Goal: Information Seeking & Learning: Learn about a topic

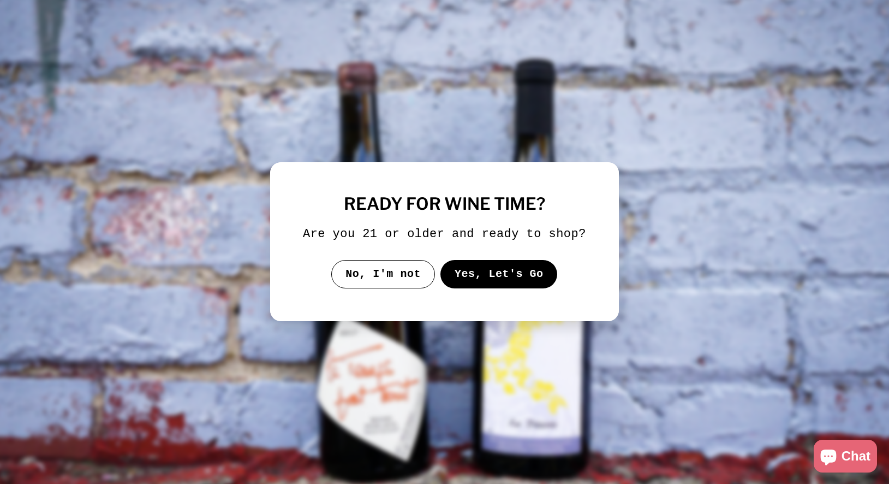
click at [499, 273] on button "Yes, Let's Go" at bounding box center [498, 274] width 117 height 28
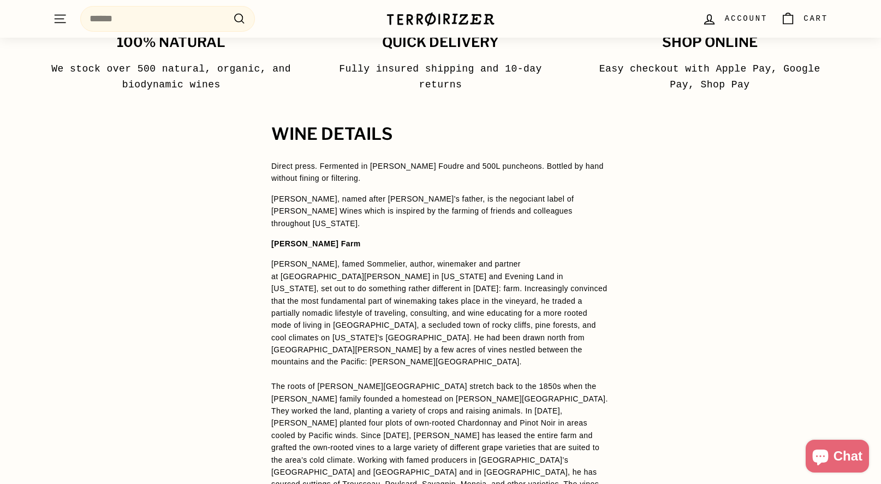
scroll to position [764, 0]
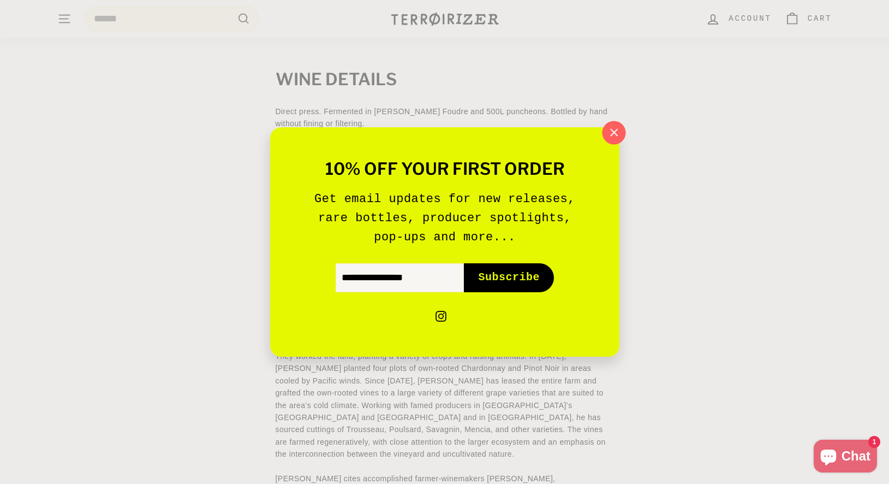
click at [617, 127] on icon "button" at bounding box center [613, 132] width 16 height 16
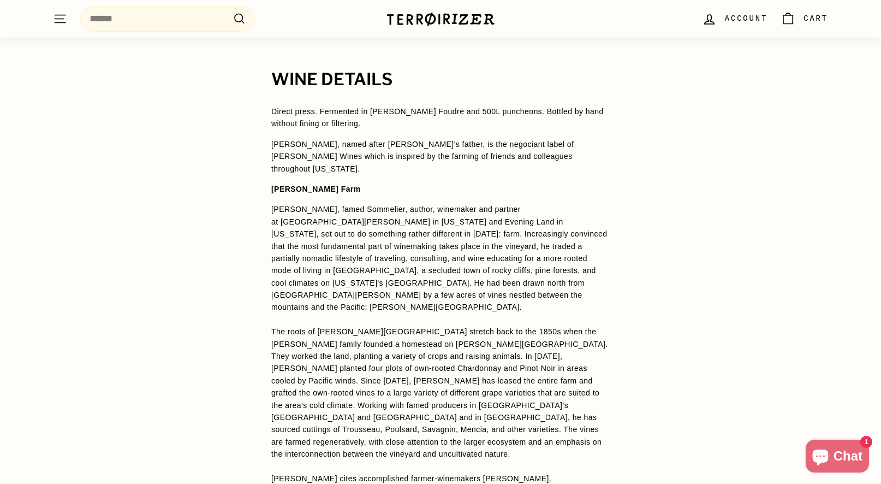
scroll to position [819, 0]
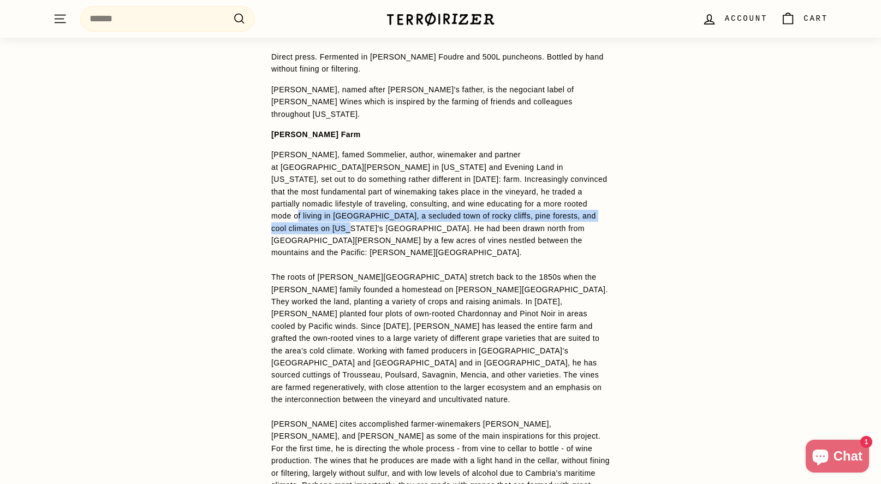
drag, startPoint x: 401, startPoint y: 190, endPoint x: 423, endPoint y: 207, distance: 28.1
click at [423, 207] on span "[PERSON_NAME], famed Sommelier, author, winemaker and partner at [GEOGRAPHIC_DA…" at bounding box center [439, 203] width 336 height 106
copy span "[GEOGRAPHIC_DATA], a secluded town of rocky cliffs, pine forests, and cool clim…"
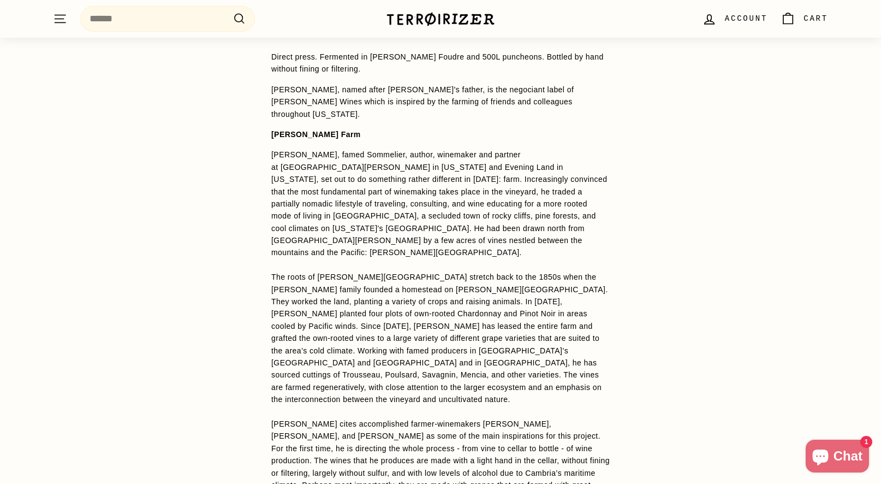
click at [396, 272] on span "The roots of [PERSON_NAME][GEOGRAPHIC_DATA] stretch back to the 1850s when the …" at bounding box center [439, 337] width 337 height 131
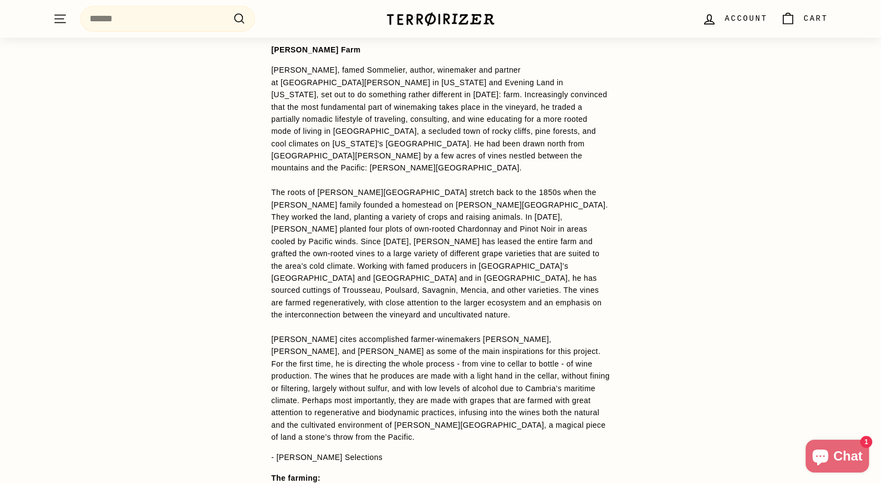
scroll to position [928, 0]
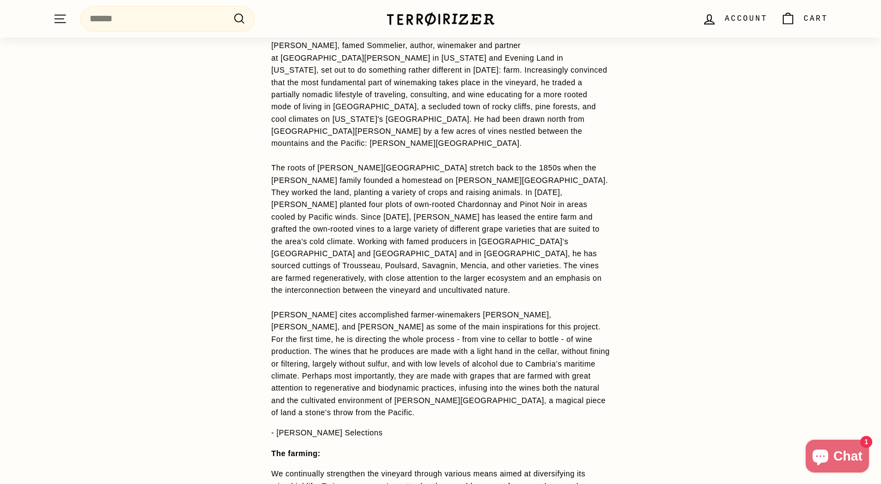
click at [410, 310] on span "[PERSON_NAME] cites accomplished farmer-winemakers [PERSON_NAME], [PERSON_NAME]…" at bounding box center [440, 363] width 338 height 106
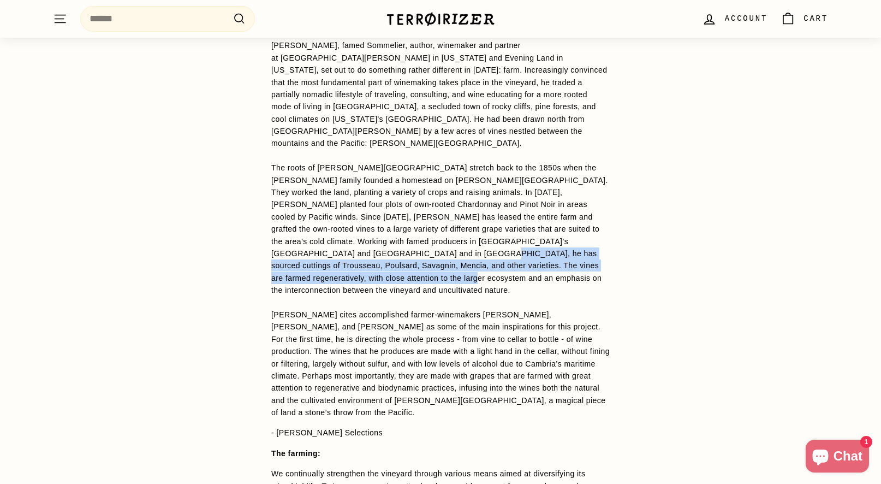
drag, startPoint x: 556, startPoint y: 201, endPoint x: 527, endPoint y: 228, distance: 39.8
click at [527, 228] on p "[PERSON_NAME], famed Sommelier, author, winemaker and partner at [GEOGRAPHIC_DA…" at bounding box center [440, 228] width 338 height 379
copy span "The vines are farmed regeneratively, with close attention to the larger ecosyst…"
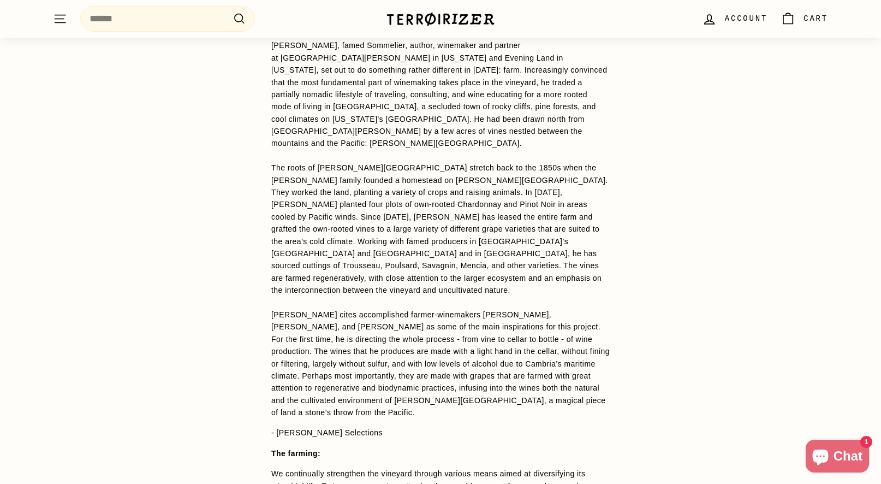
click at [339, 284] on p "[PERSON_NAME], famed Sommelier, author, winemaker and partner at [GEOGRAPHIC_DA…" at bounding box center [440, 228] width 338 height 379
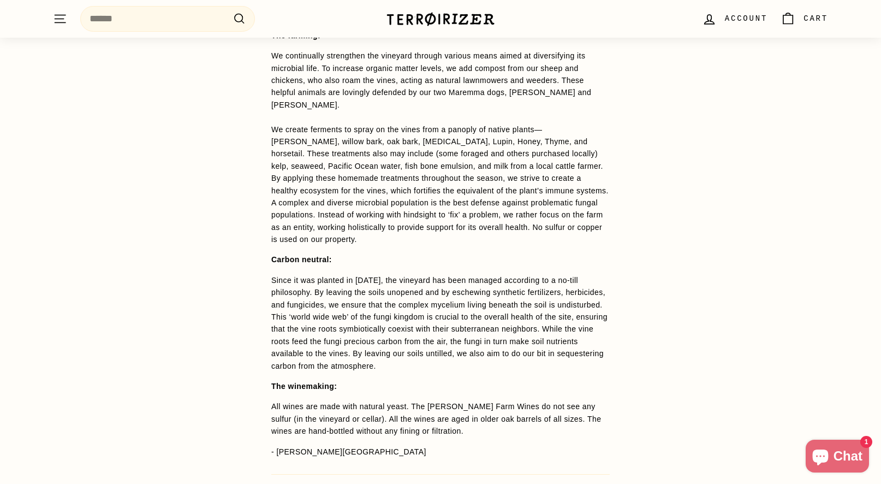
scroll to position [1364, 0]
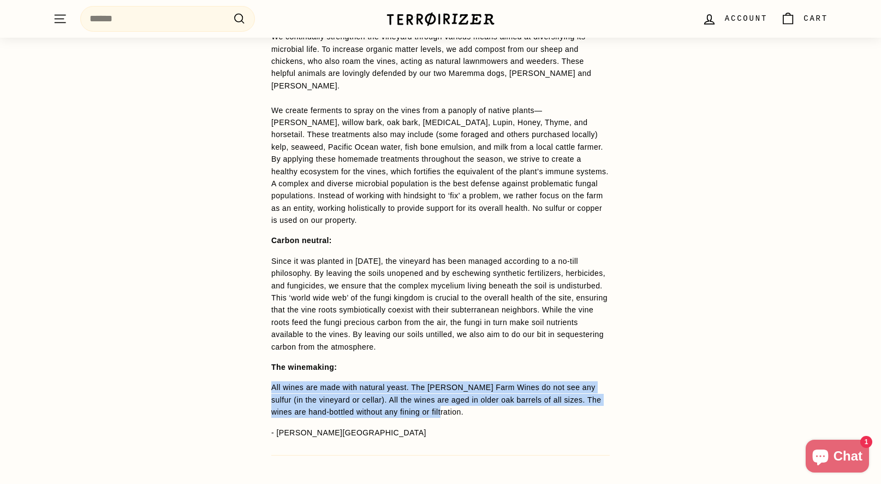
drag, startPoint x: 411, startPoint y: 328, endPoint x: 270, endPoint y: 303, distance: 143.6
click at [270, 303] on div "WINE DETAILS Direct press. Fermented in [PERSON_NAME] Foudre and 500L puncheons…" at bounding box center [440, 6] width 382 height 1072
copy span "All wines are made with natural yeast. The [PERSON_NAME] Farm Wines do not see …"
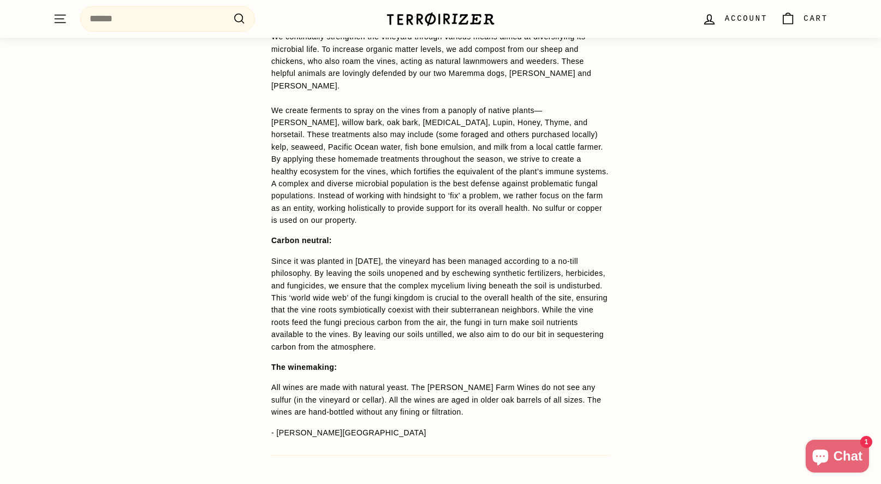
click at [244, 242] on div "WINE DETAILS Direct press. Fermented in [PERSON_NAME] Foudre and 500L puncheons…" at bounding box center [440, 6] width 881 height 1072
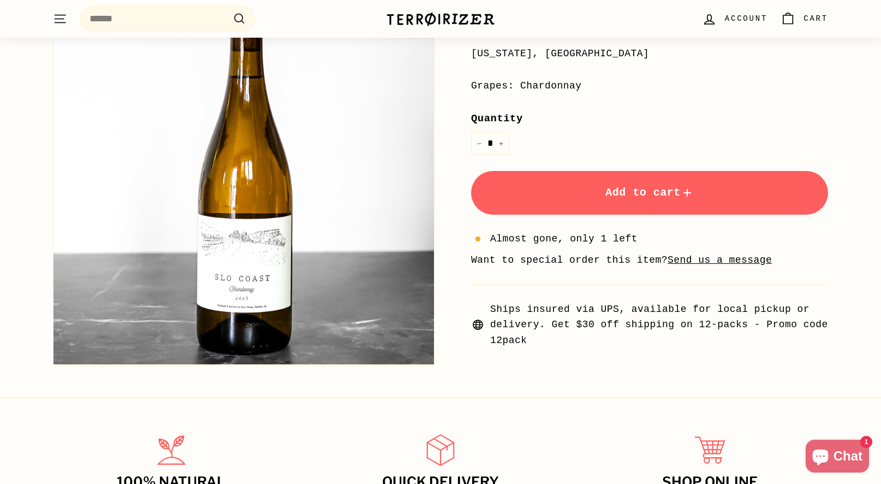
scroll to position [273, 0]
